Goal: Task Accomplishment & Management: Manage account settings

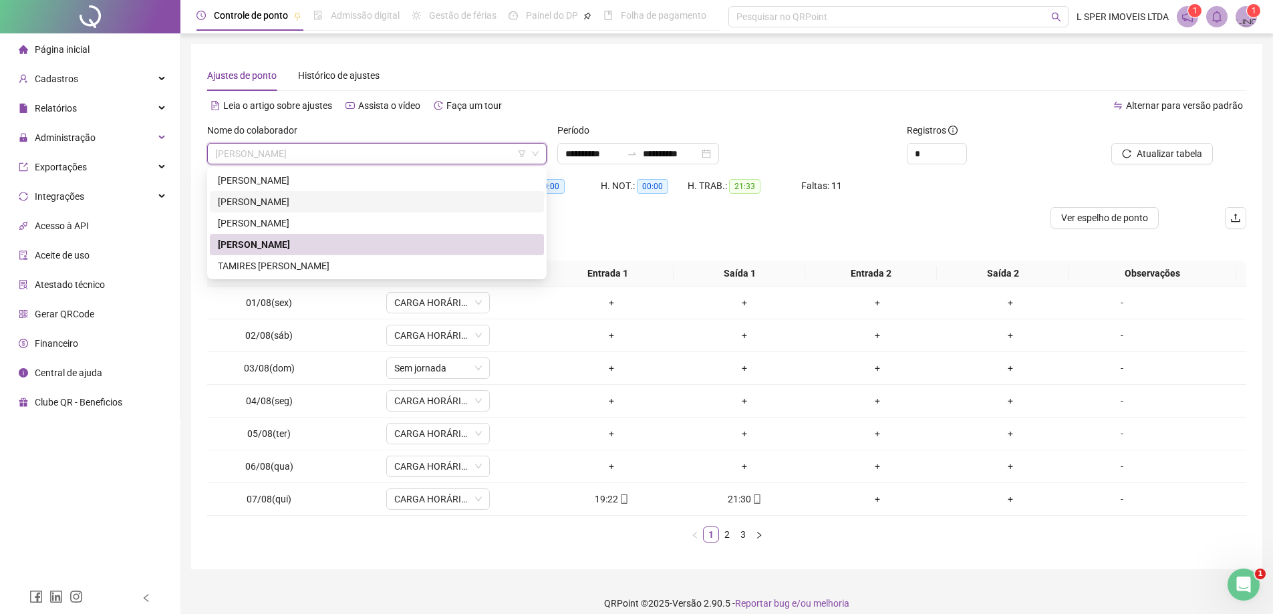
click at [295, 197] on div "[PERSON_NAME]" at bounding box center [377, 201] width 318 height 15
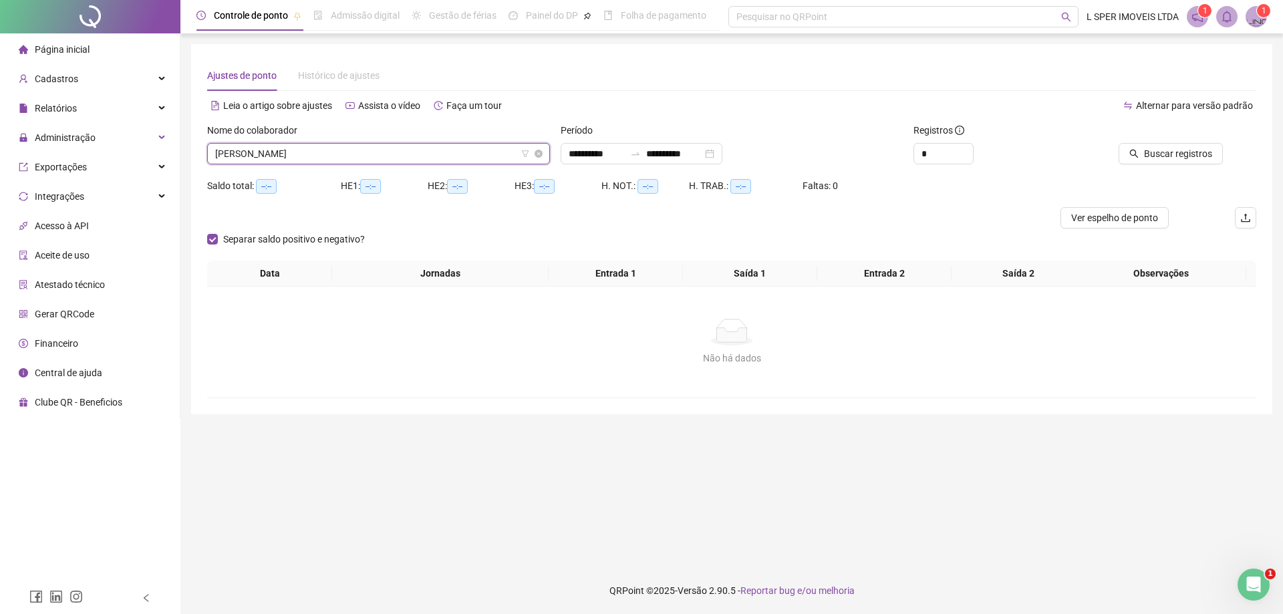
click at [331, 146] on span "[PERSON_NAME]" at bounding box center [378, 154] width 327 height 20
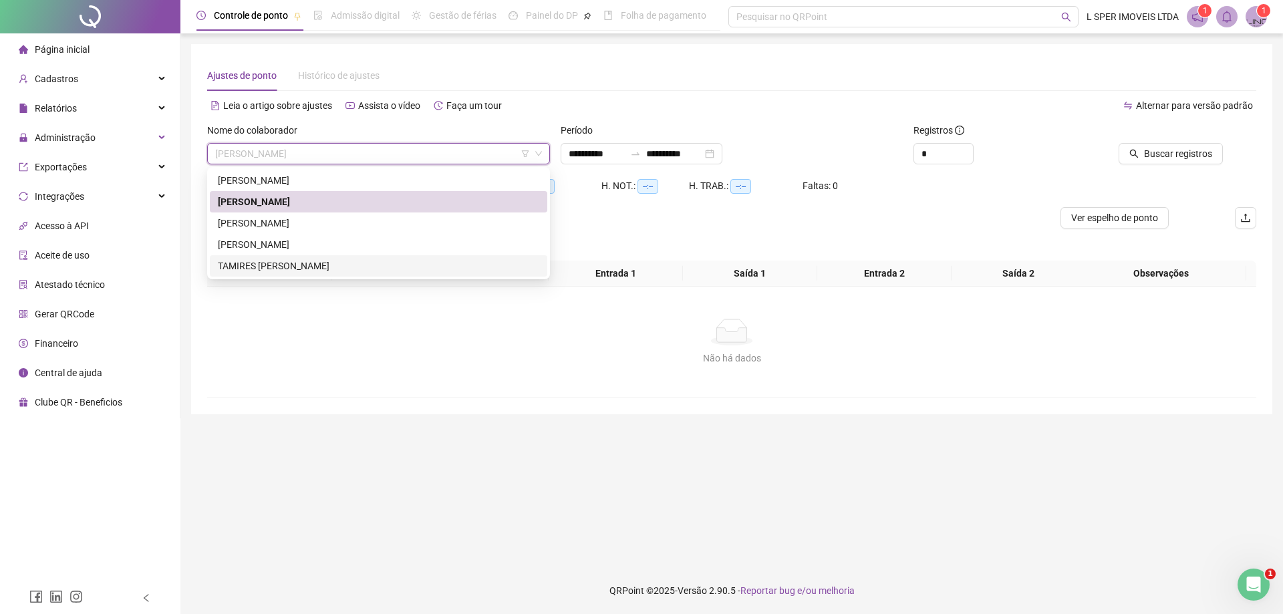
click at [274, 274] on div "TAMIRES [PERSON_NAME]" at bounding box center [378, 265] width 337 height 21
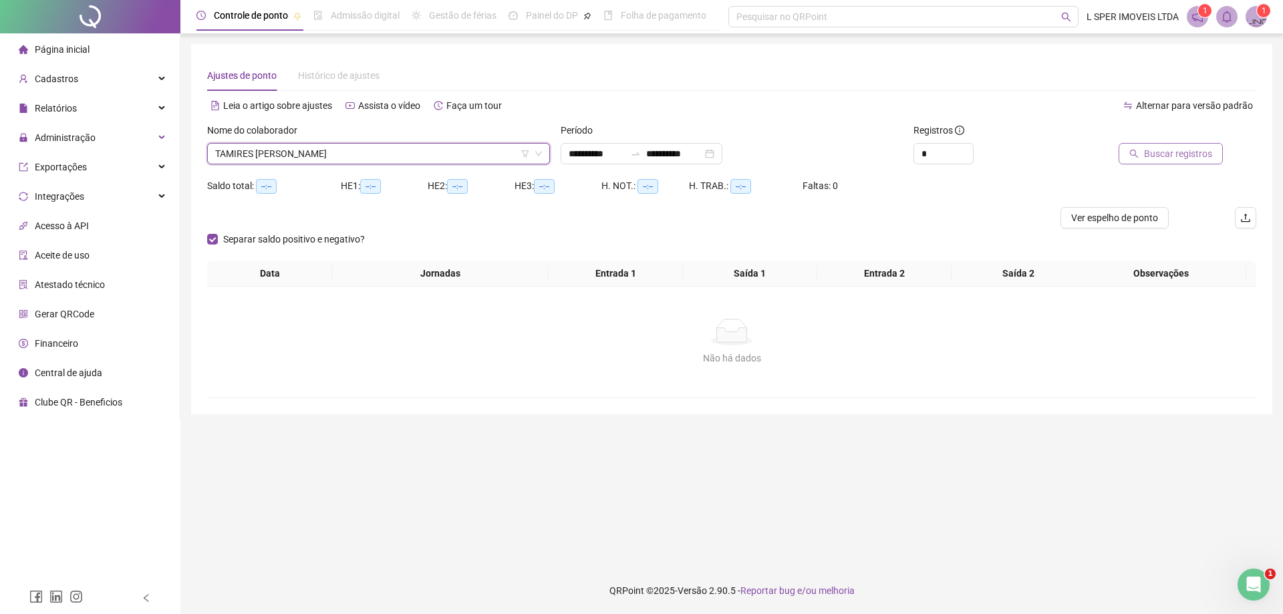
click at [1153, 151] on span "Buscar registros" at bounding box center [1178, 153] width 68 height 15
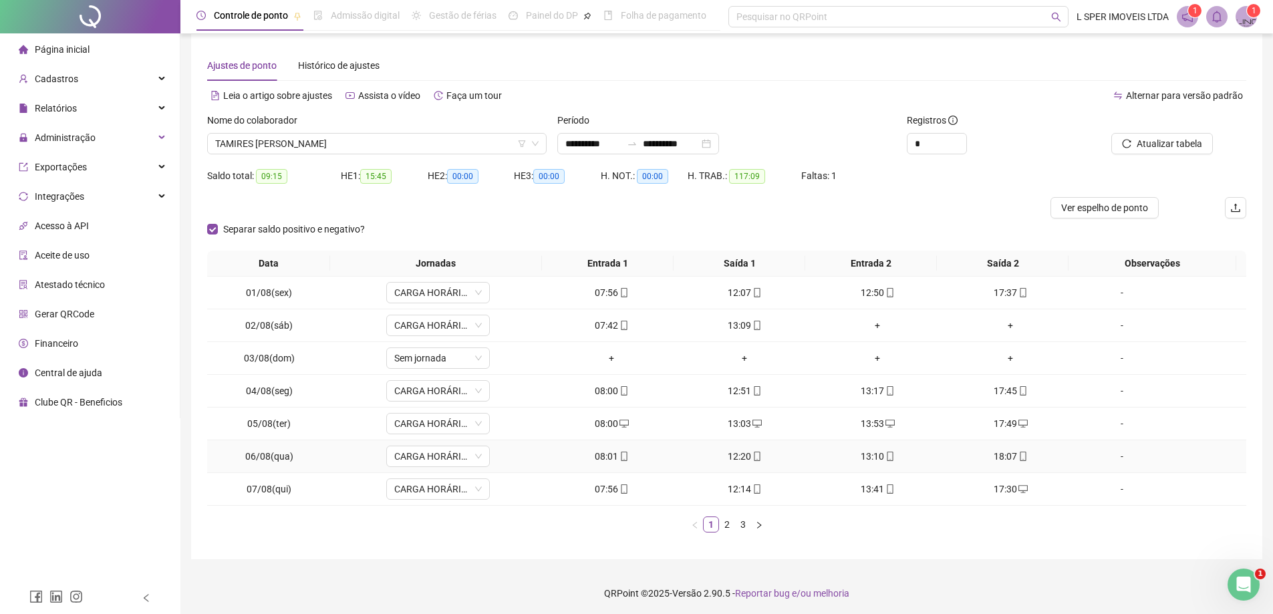
scroll to position [13, 0]
click at [743, 521] on link "3" at bounding box center [743, 521] width 15 height 15
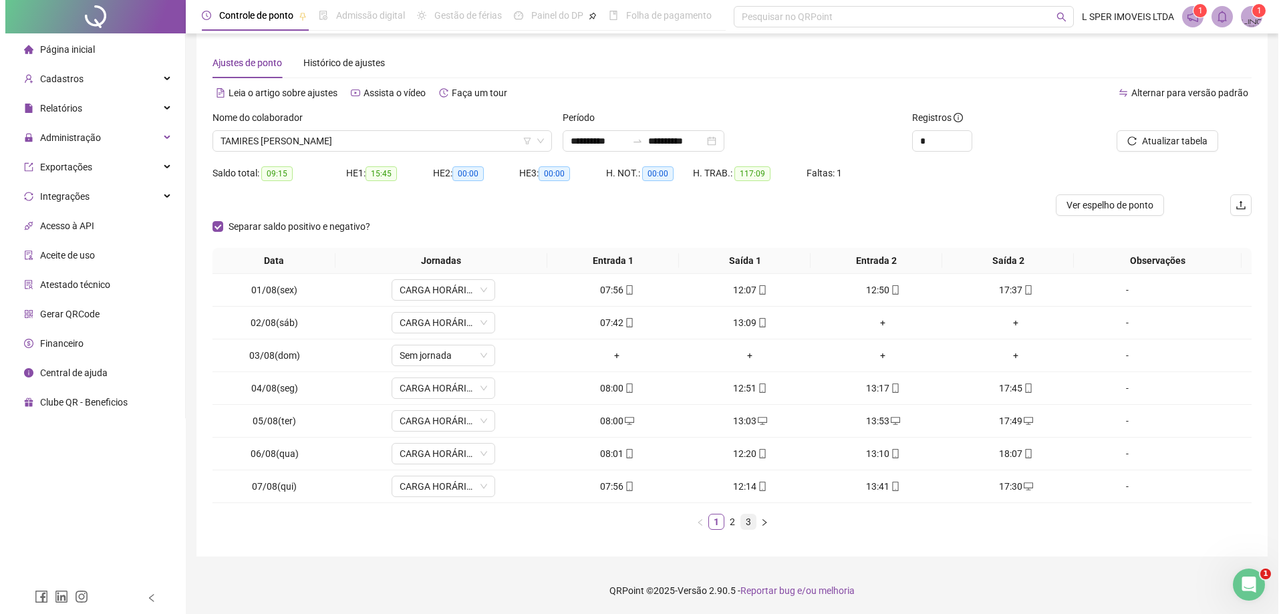
scroll to position [0, 0]
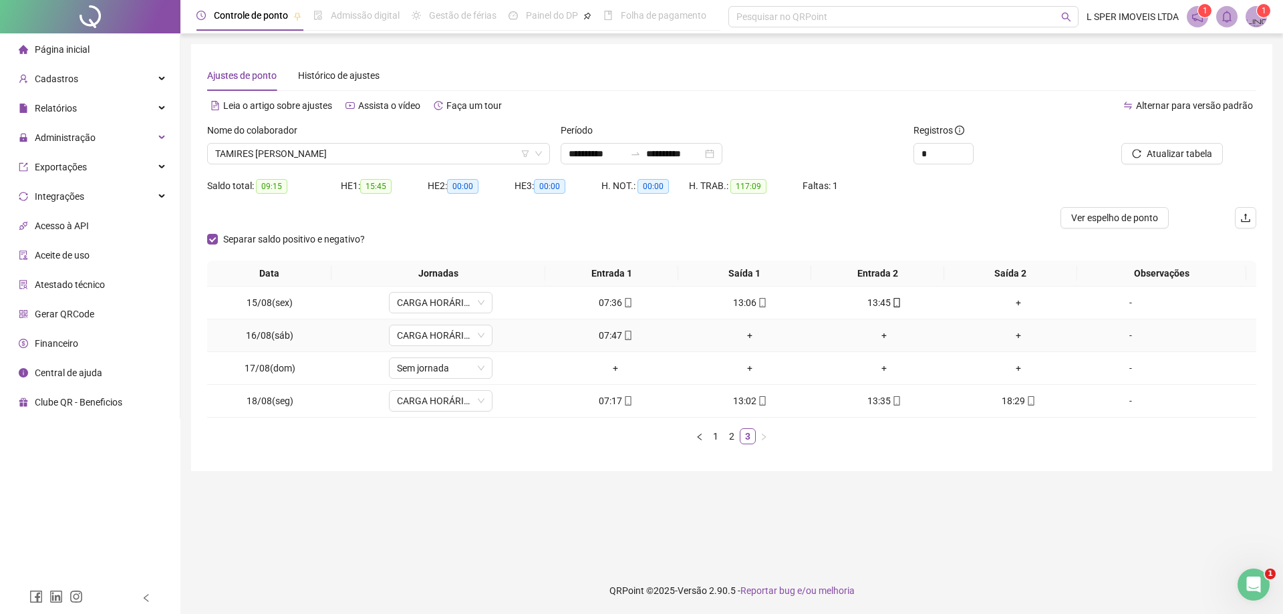
click at [737, 340] on div "+" at bounding box center [750, 335] width 124 height 15
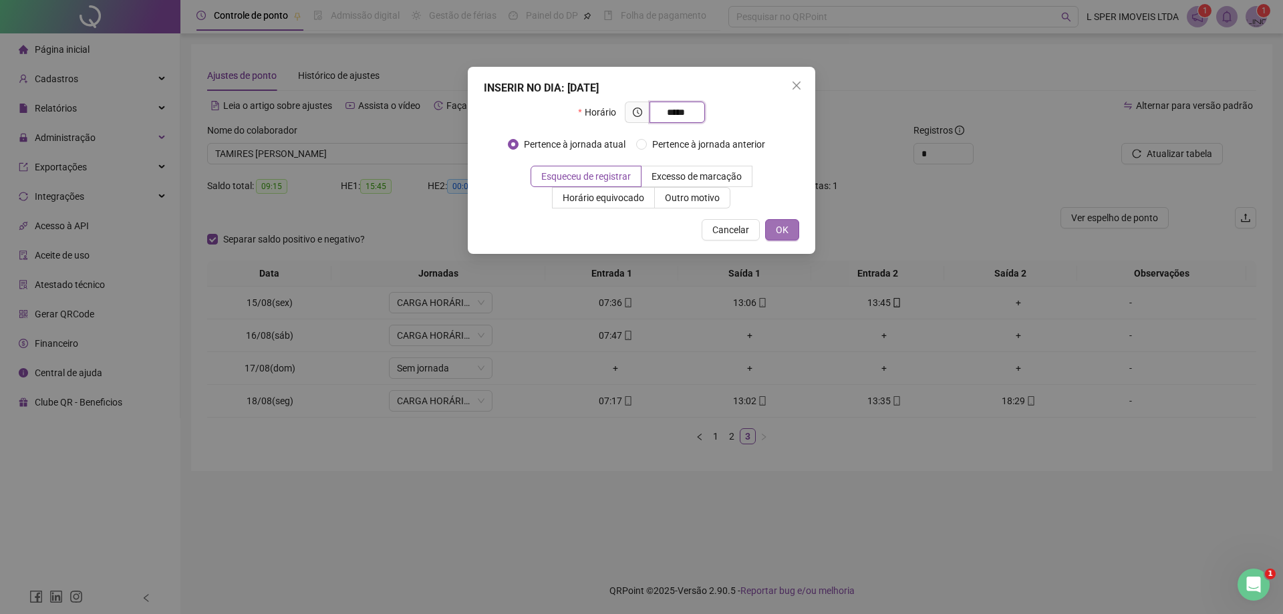
type input "*****"
click at [782, 222] on button "OK" at bounding box center [782, 229] width 34 height 21
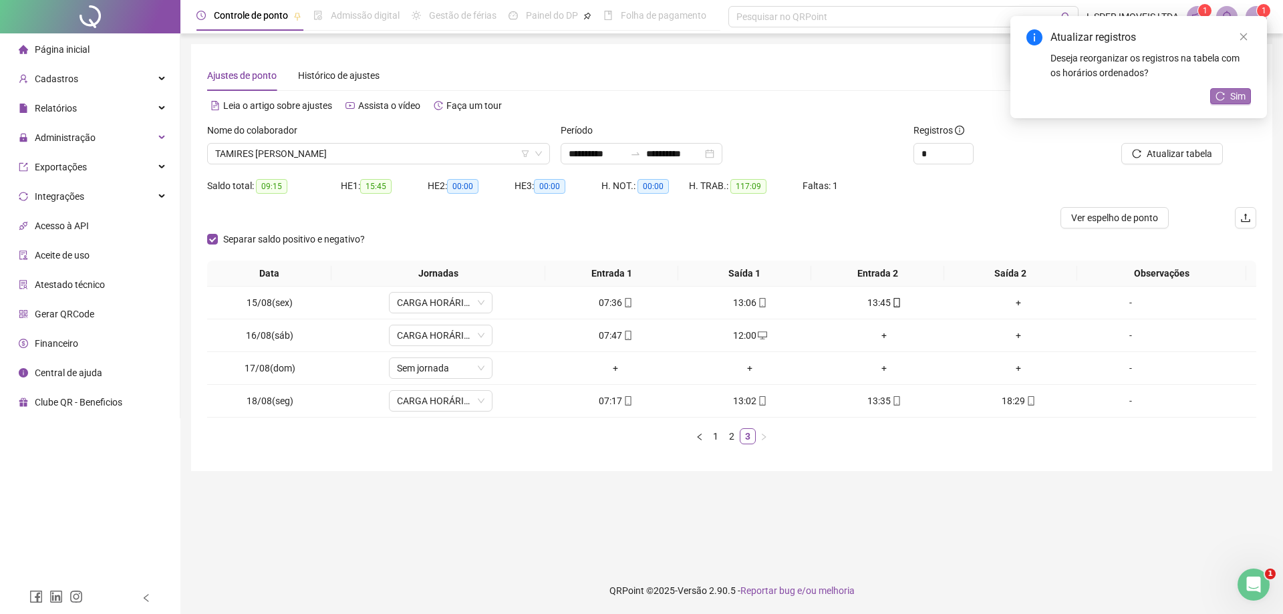
click at [1230, 95] on span "Sim" at bounding box center [1237, 96] width 15 height 15
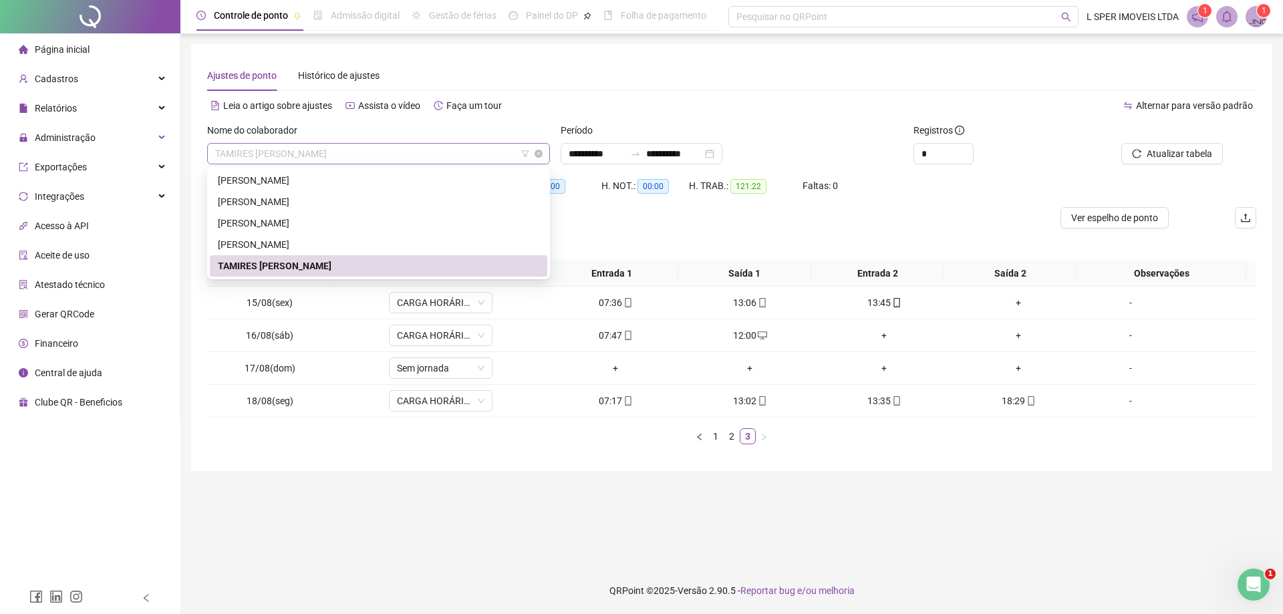
click at [380, 148] on span "TAMIRES [PERSON_NAME]" at bounding box center [378, 154] width 327 height 20
click at [901, 230] on div "Separar saldo positivo e negativo?" at bounding box center [731, 245] width 1049 height 32
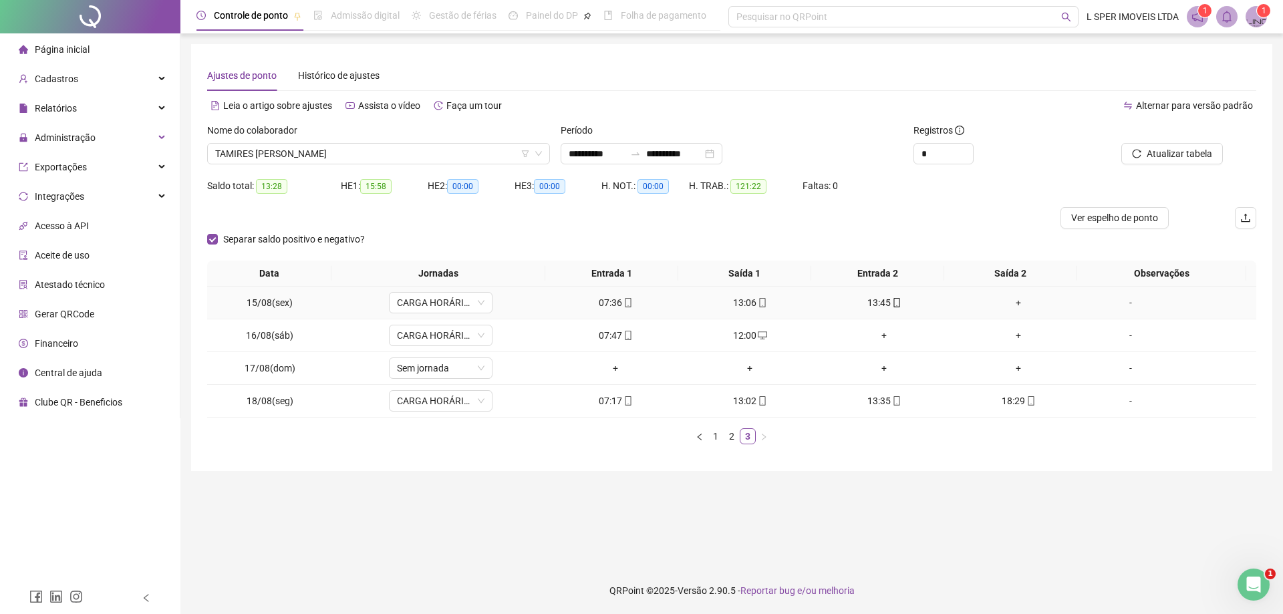
click at [1016, 304] on div "+" at bounding box center [1019, 302] width 124 height 15
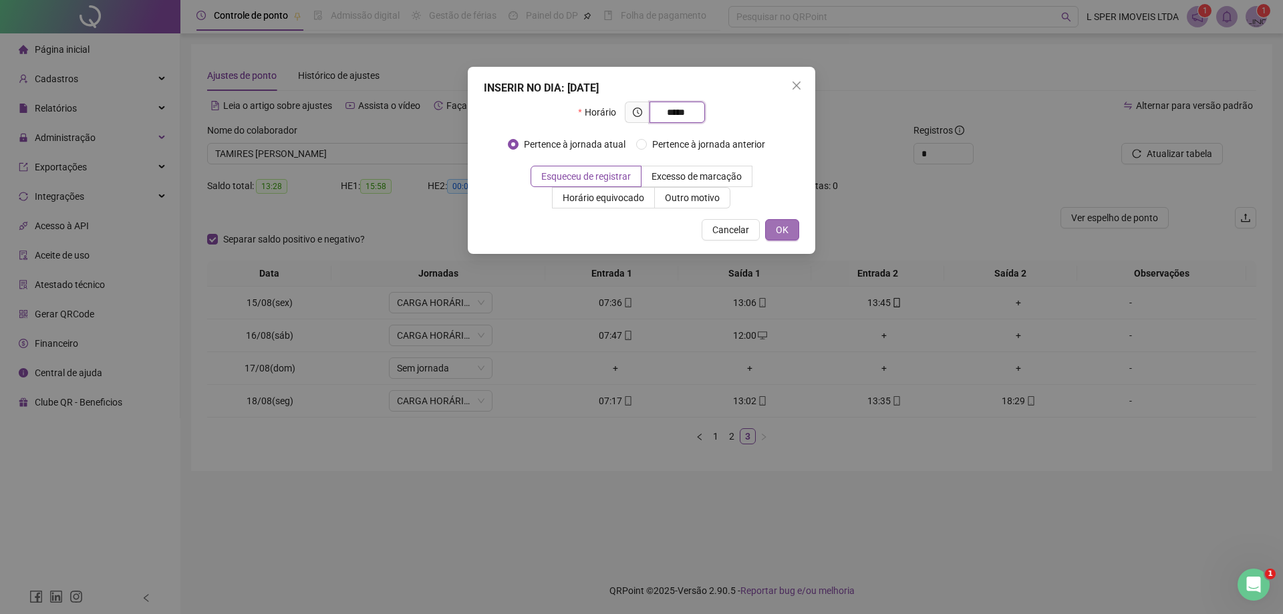
type input "*****"
click at [779, 225] on span "OK" at bounding box center [782, 229] width 13 height 15
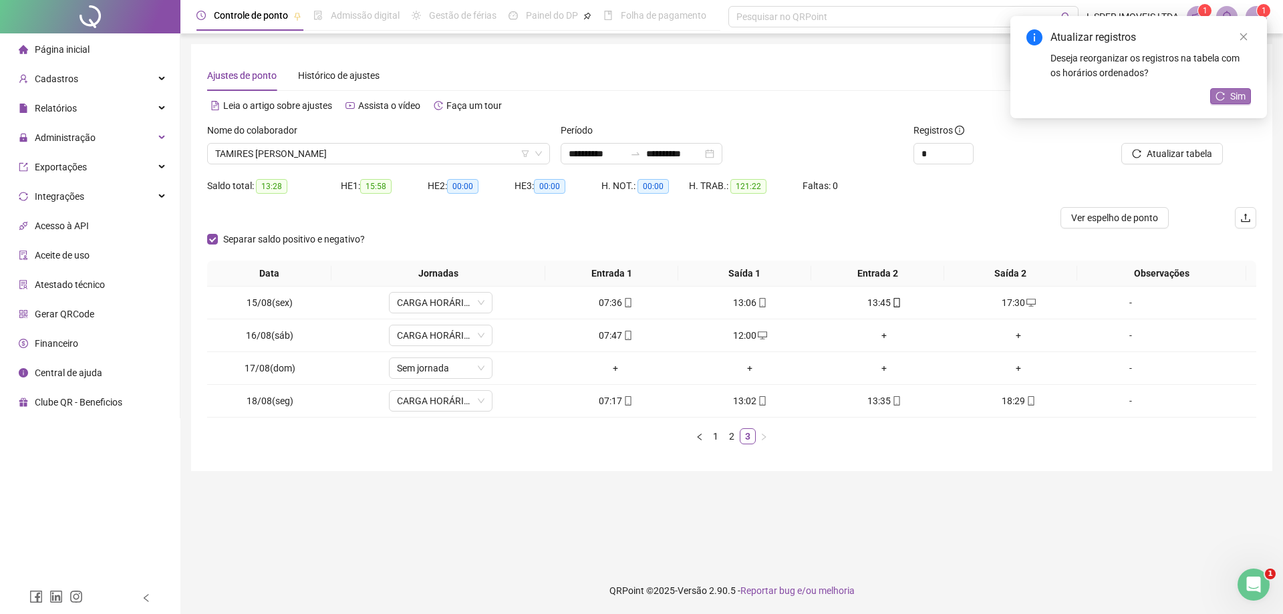
click at [1217, 90] on button "Sim" at bounding box center [1230, 96] width 41 height 16
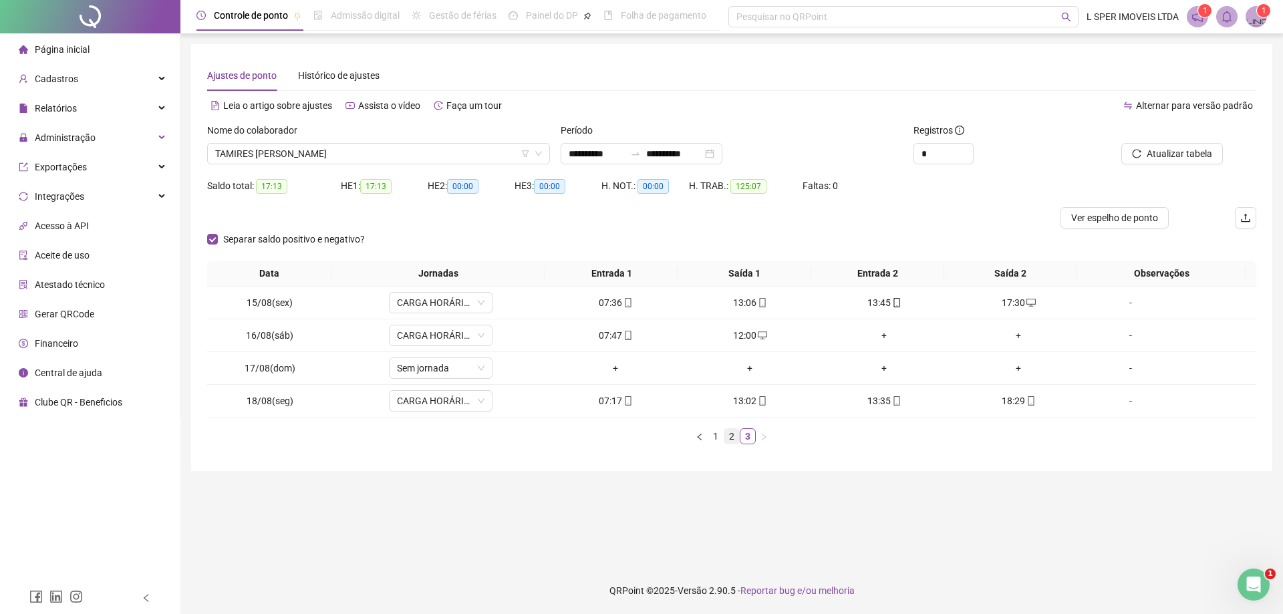
click at [736, 438] on link "2" at bounding box center [731, 436] width 15 height 15
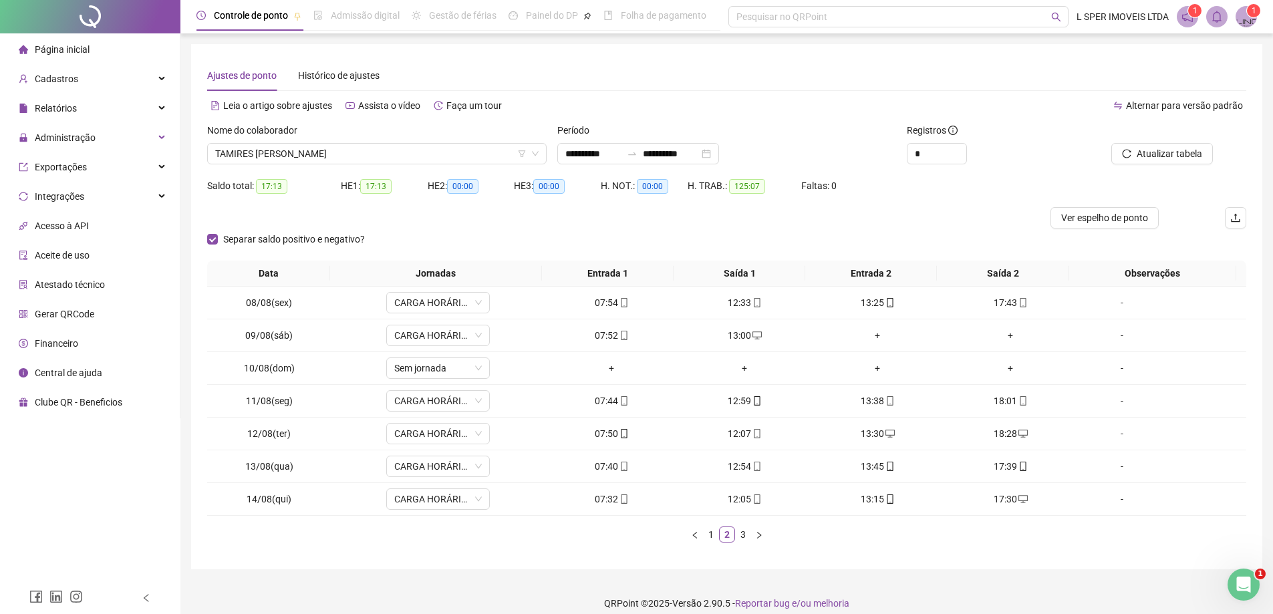
click at [279, 142] on div "Nome do colaborador" at bounding box center [376, 133] width 339 height 20
click at [279, 143] on div "TAMIRES [PERSON_NAME]" at bounding box center [376, 153] width 339 height 21
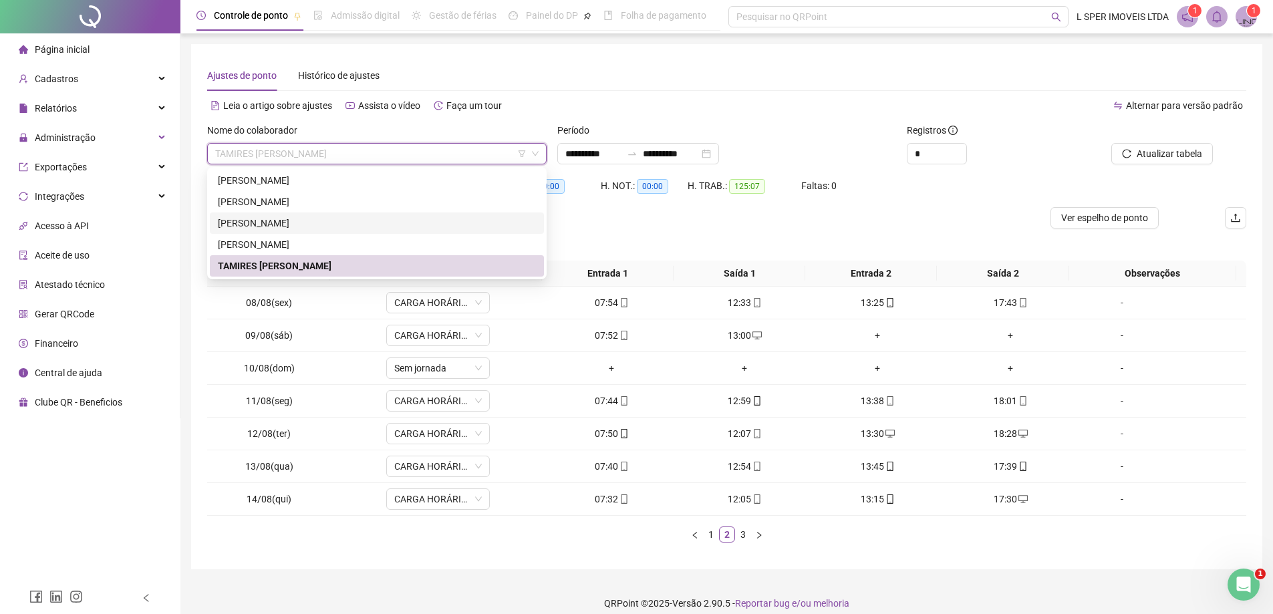
click at [266, 221] on div "[PERSON_NAME]" at bounding box center [377, 223] width 318 height 15
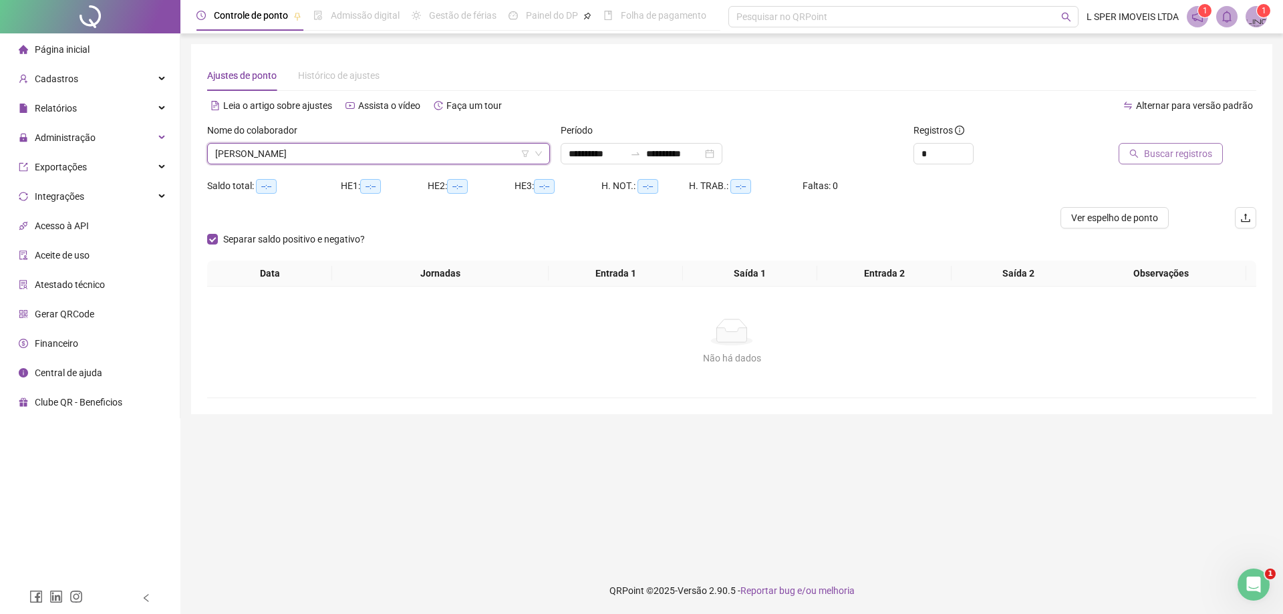
click at [1160, 156] on span "Buscar registros" at bounding box center [1178, 153] width 68 height 15
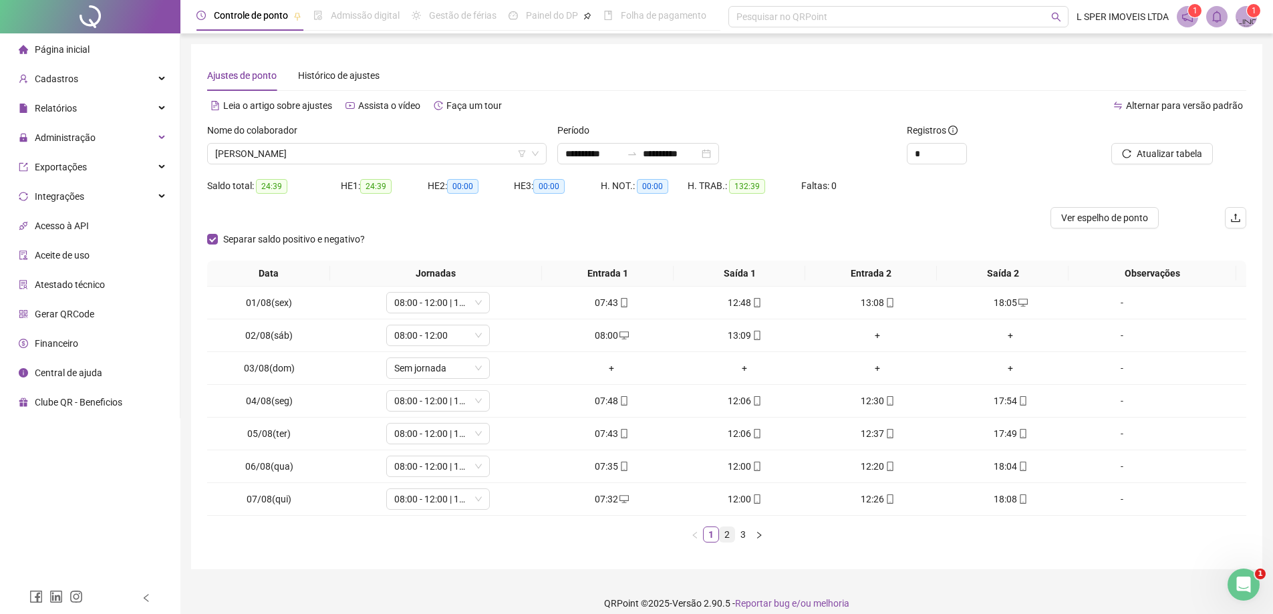
click at [727, 535] on link "2" at bounding box center [727, 534] width 15 height 15
click at [754, 537] on button "button" at bounding box center [759, 535] width 16 height 16
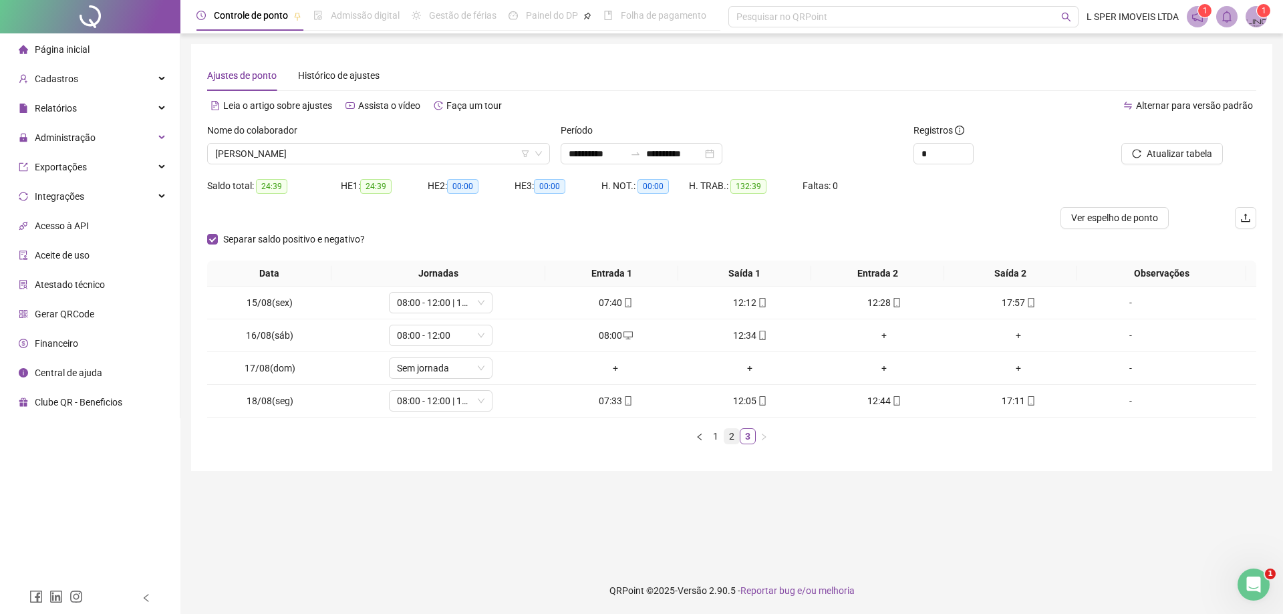
click at [731, 438] on link "2" at bounding box center [731, 436] width 15 height 15
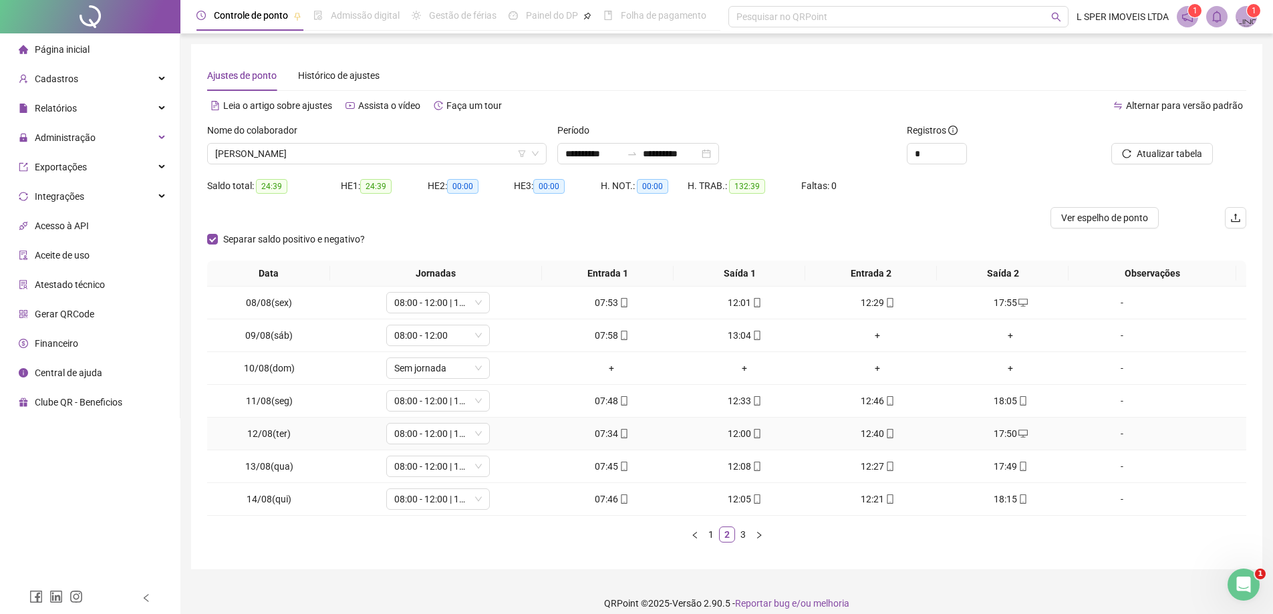
click at [1007, 436] on div "17:50" at bounding box center [1010, 433] width 122 height 15
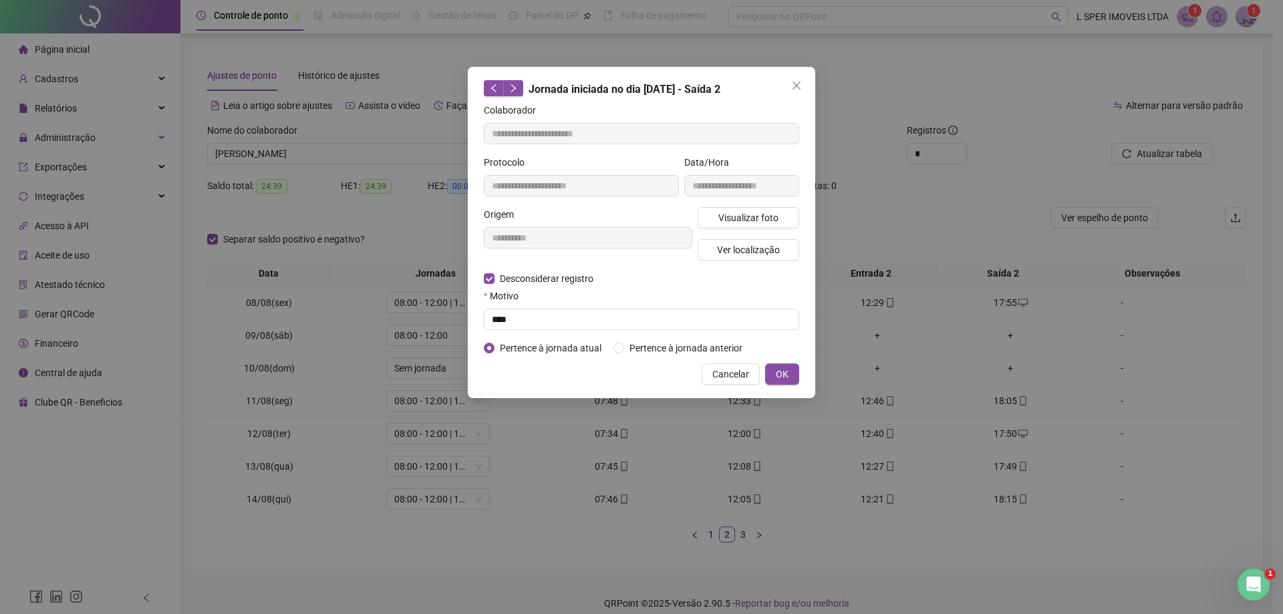
type input "**********"
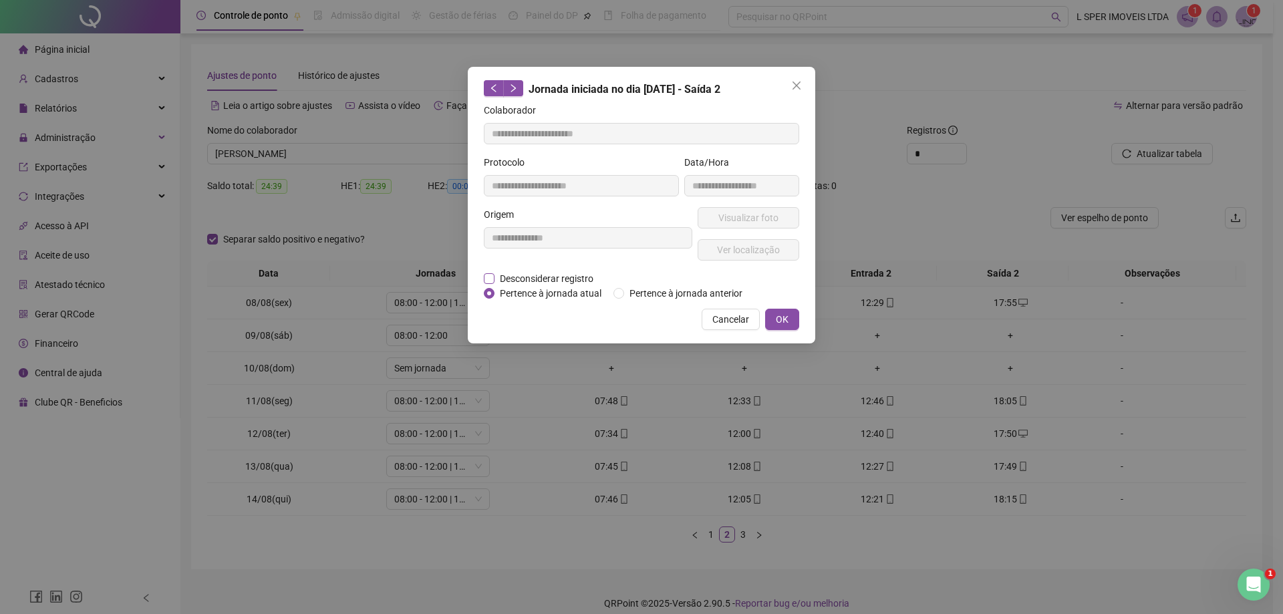
click at [569, 272] on span "Desconsiderar registro" at bounding box center [546, 278] width 104 height 15
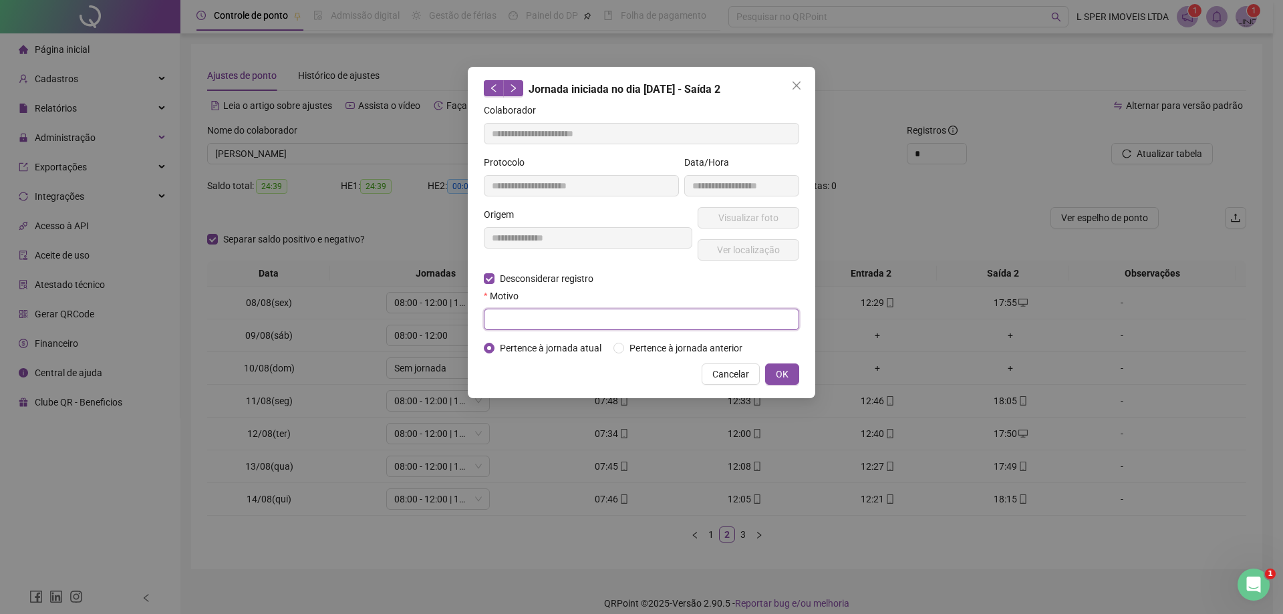
click at [540, 323] on input "text" at bounding box center [641, 319] width 315 height 21
type input "****"
click at [778, 365] on button "OK" at bounding box center [782, 373] width 34 height 21
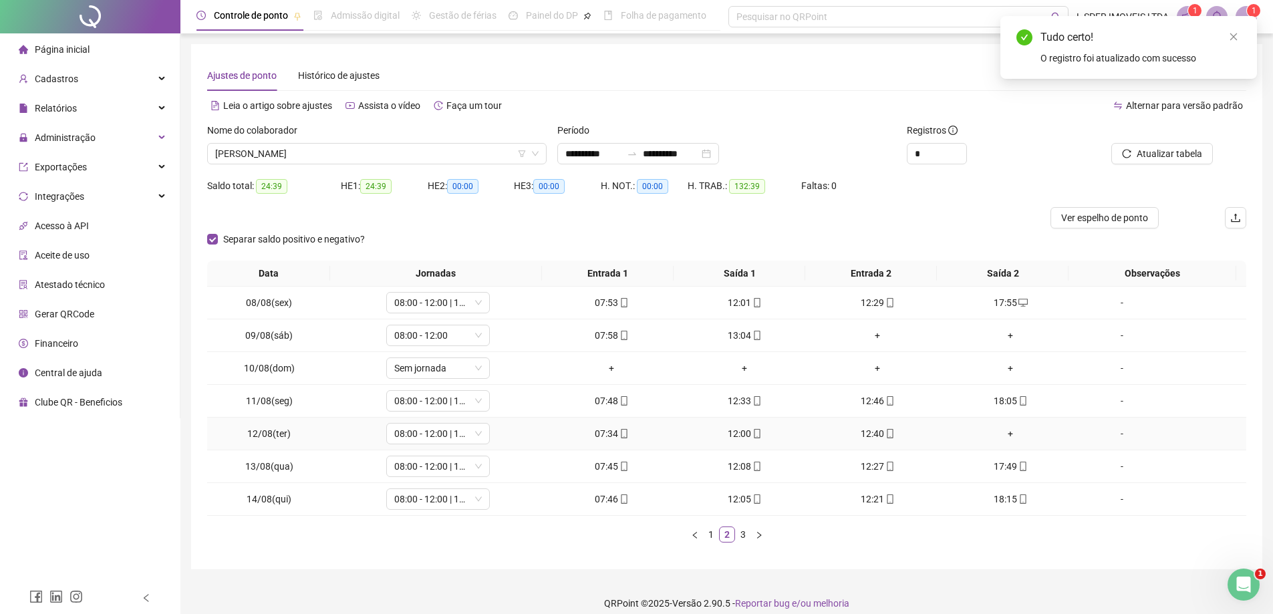
click at [997, 428] on div "+" at bounding box center [1010, 433] width 122 height 15
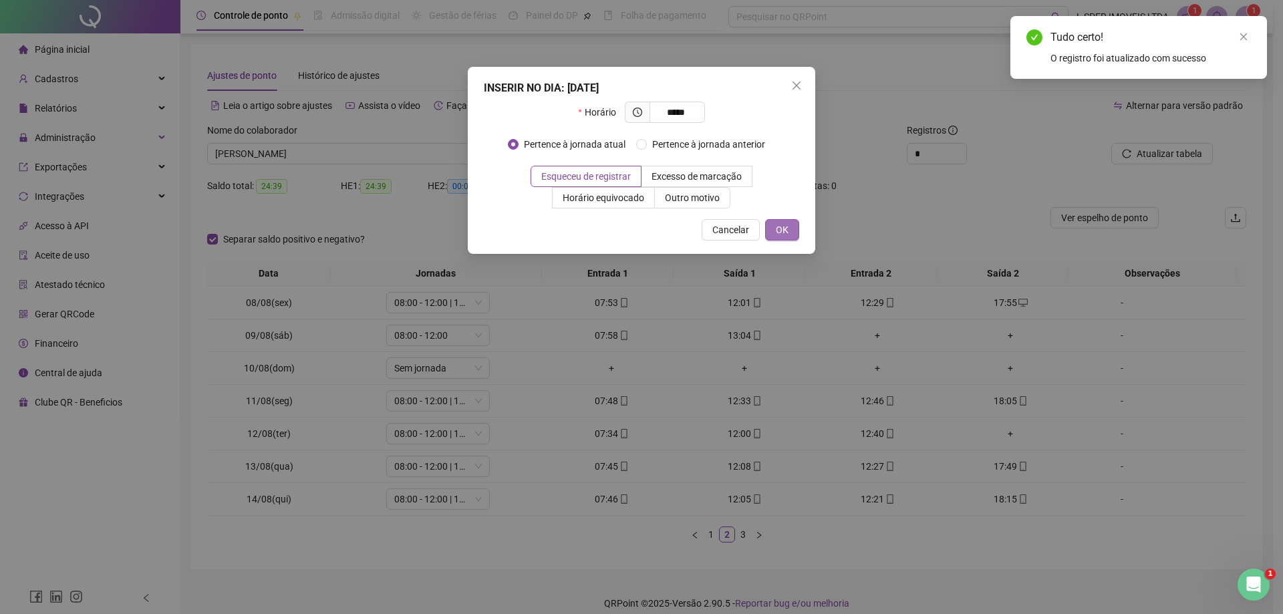
type input "*****"
click at [797, 240] on button "OK" at bounding box center [782, 229] width 34 height 21
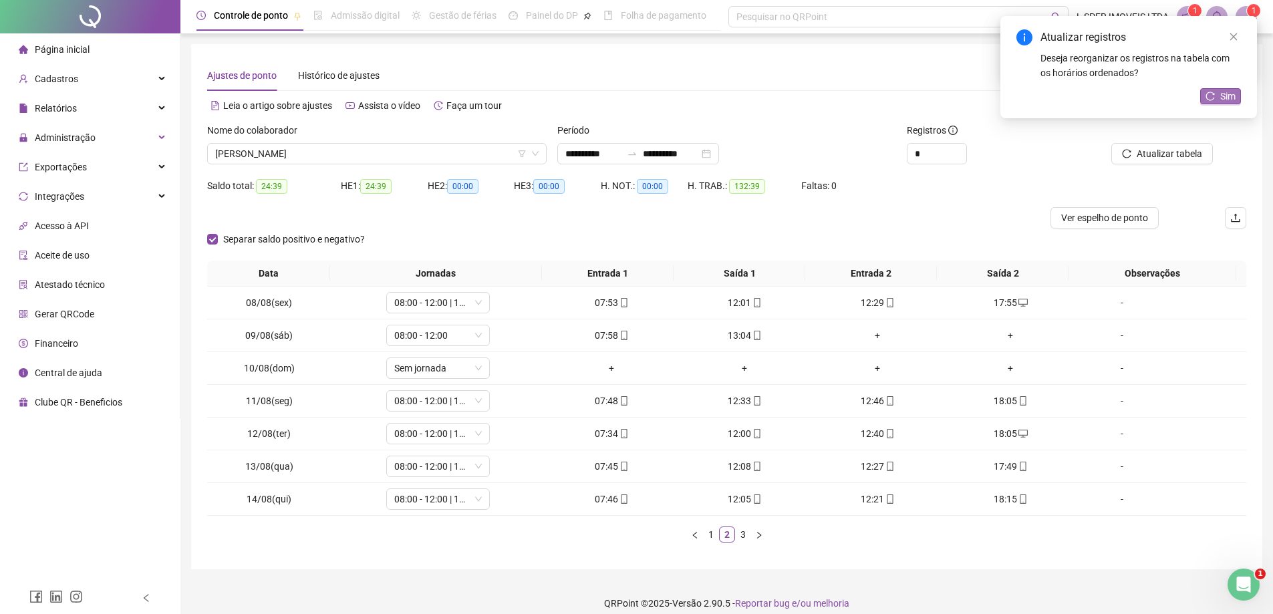
click at [1213, 104] on button "Sim" at bounding box center [1220, 96] width 41 height 16
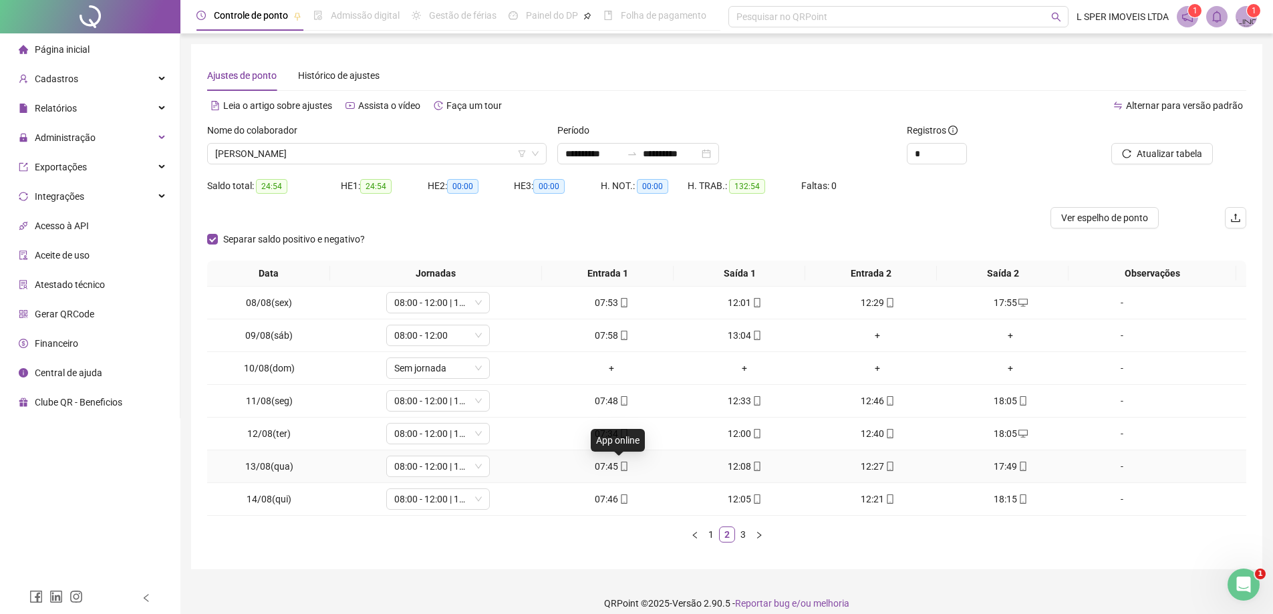
click at [618, 466] on span "mobile" at bounding box center [623, 466] width 11 height 9
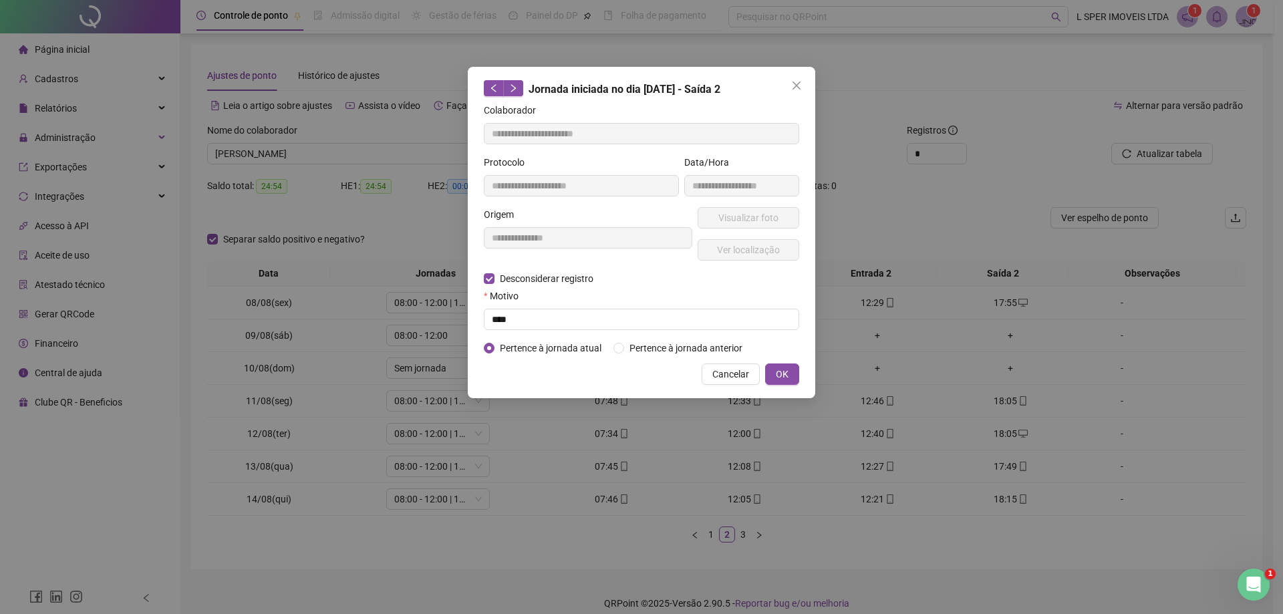
type input "**********"
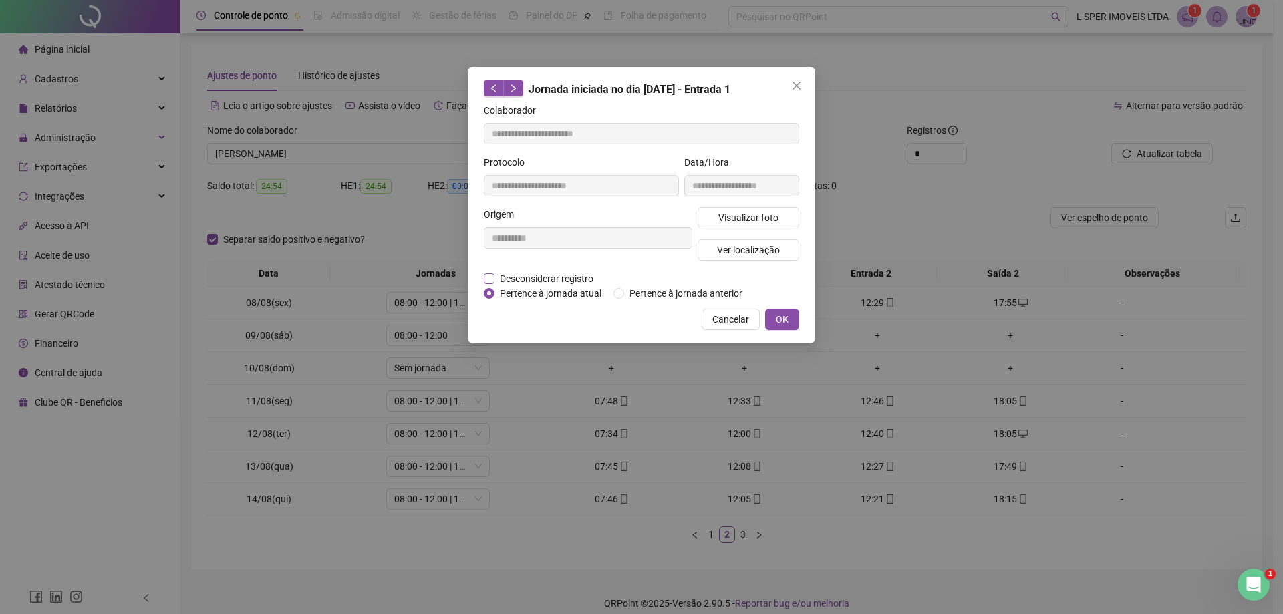
click at [525, 279] on span "Desconsiderar registro" at bounding box center [546, 278] width 104 height 15
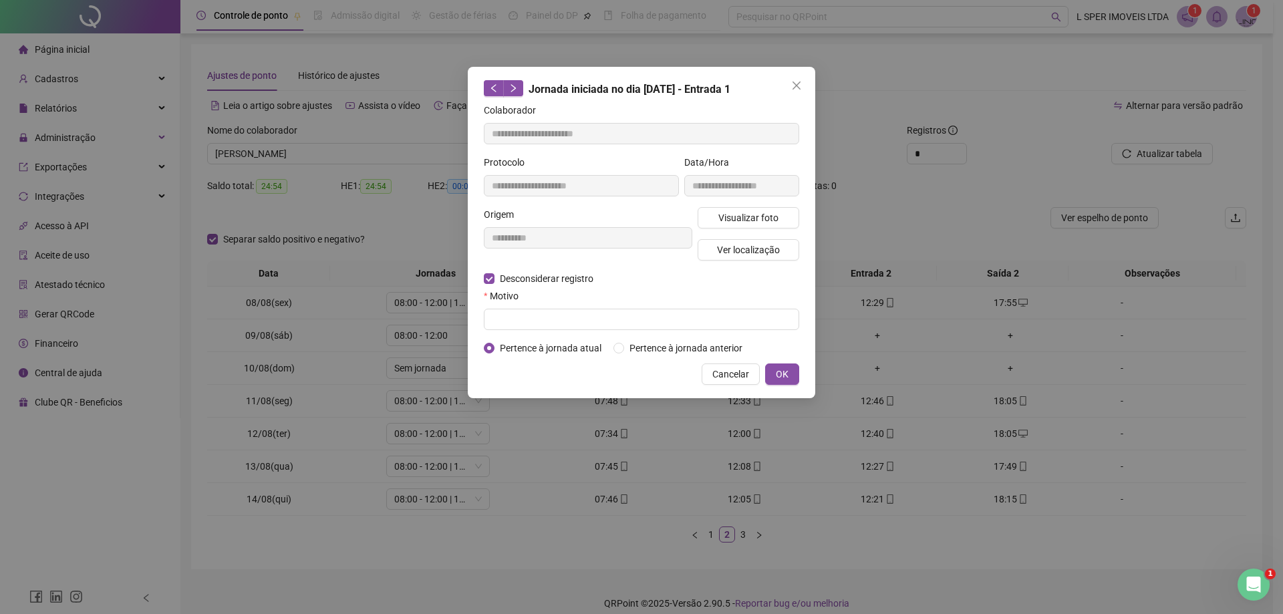
click at [547, 338] on form "**********" at bounding box center [641, 229] width 315 height 253
click at [553, 325] on input "text" at bounding box center [641, 319] width 315 height 21
type input "****"
click at [782, 373] on span "OK" at bounding box center [782, 374] width 13 height 15
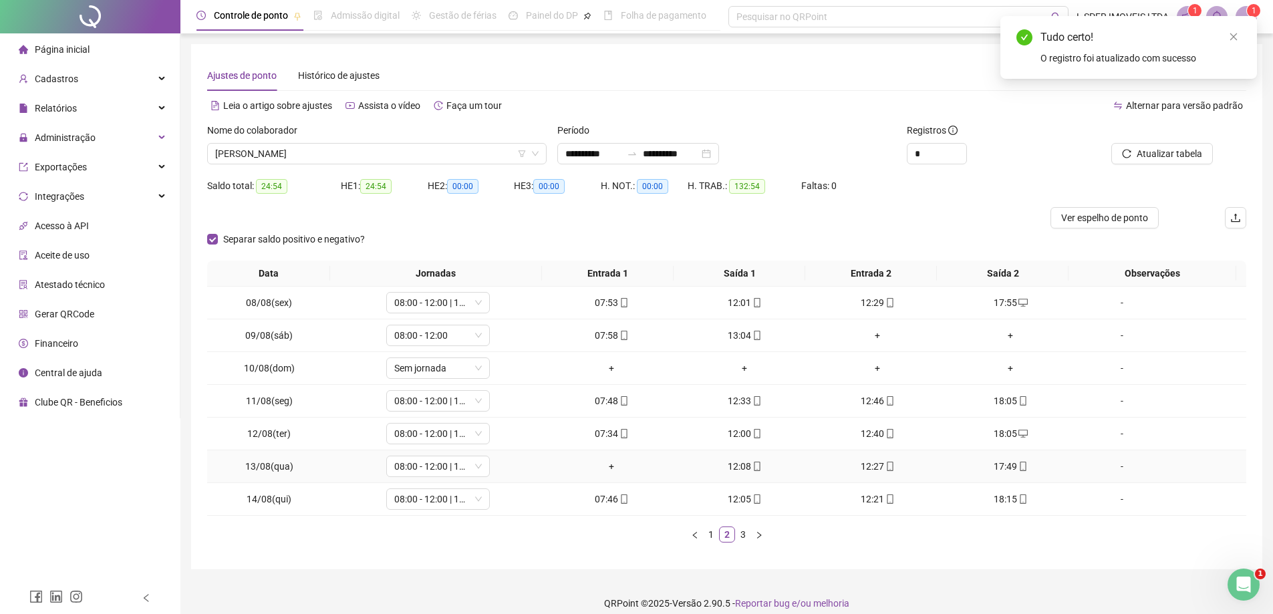
click at [614, 466] on div "+" at bounding box center [612, 466] width 122 height 15
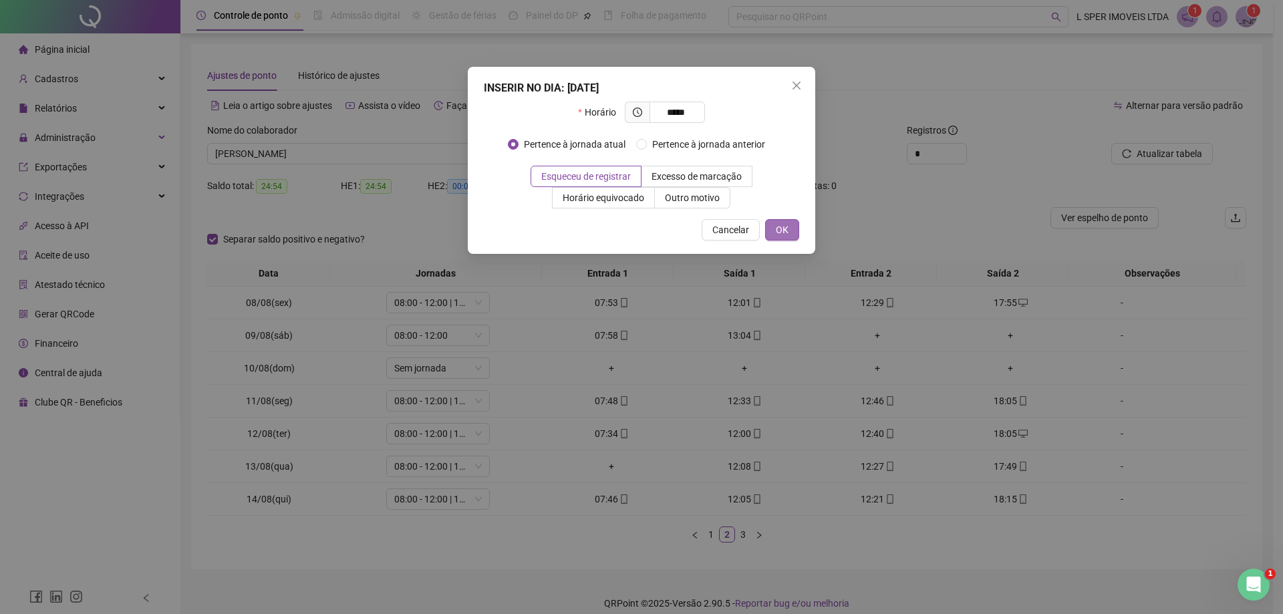
type input "*****"
click at [771, 229] on button "OK" at bounding box center [782, 229] width 34 height 21
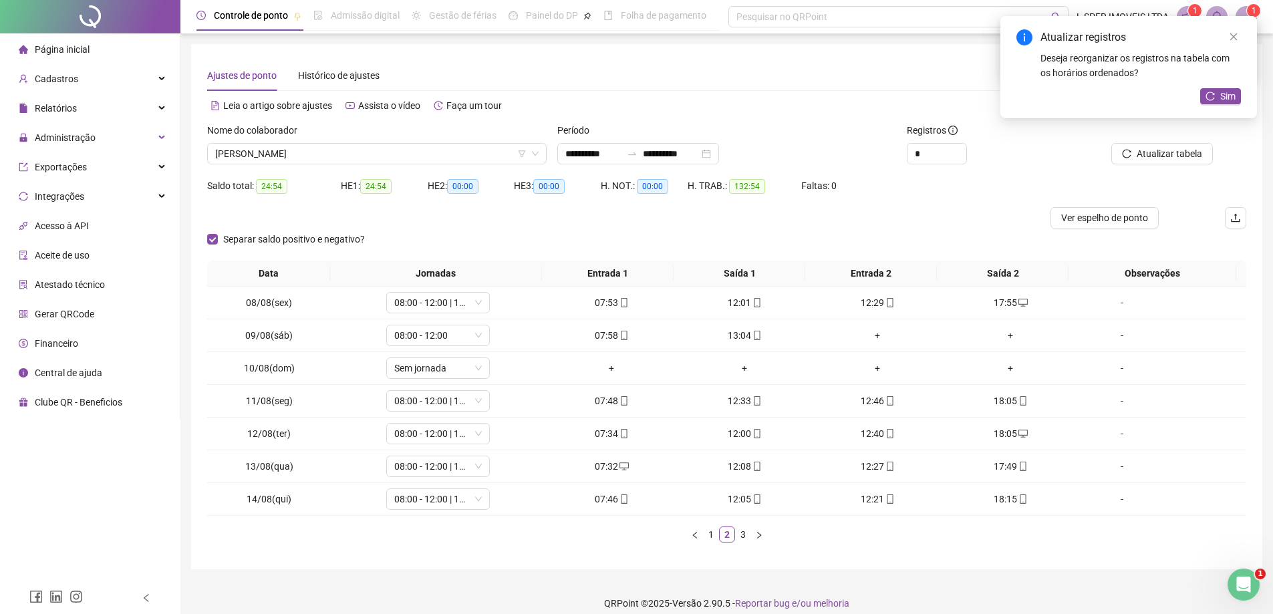
click at [1214, 88] on div "Atualizar registros Deseja reorganizar os registros na tabela com os horários o…" at bounding box center [1128, 67] width 257 height 102
click at [1209, 93] on icon "reload" at bounding box center [1209, 96] width 9 height 9
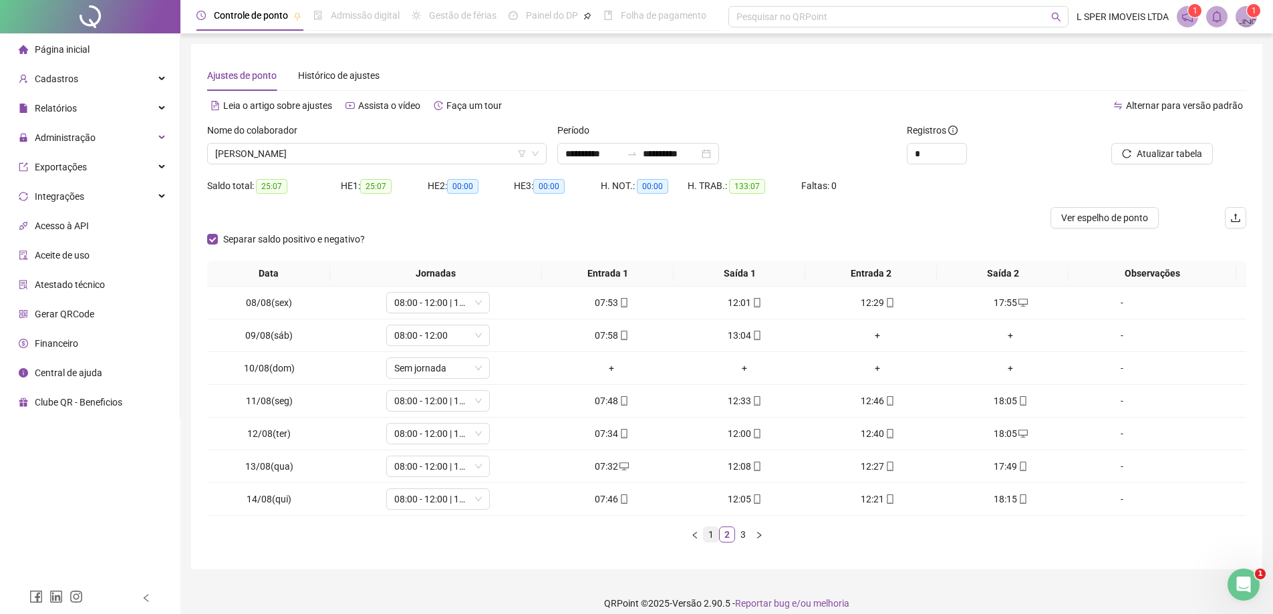
click at [711, 534] on link "1" at bounding box center [711, 534] width 15 height 15
click at [744, 531] on link "3" at bounding box center [743, 534] width 15 height 15
